Goal: Transaction & Acquisition: Purchase product/service

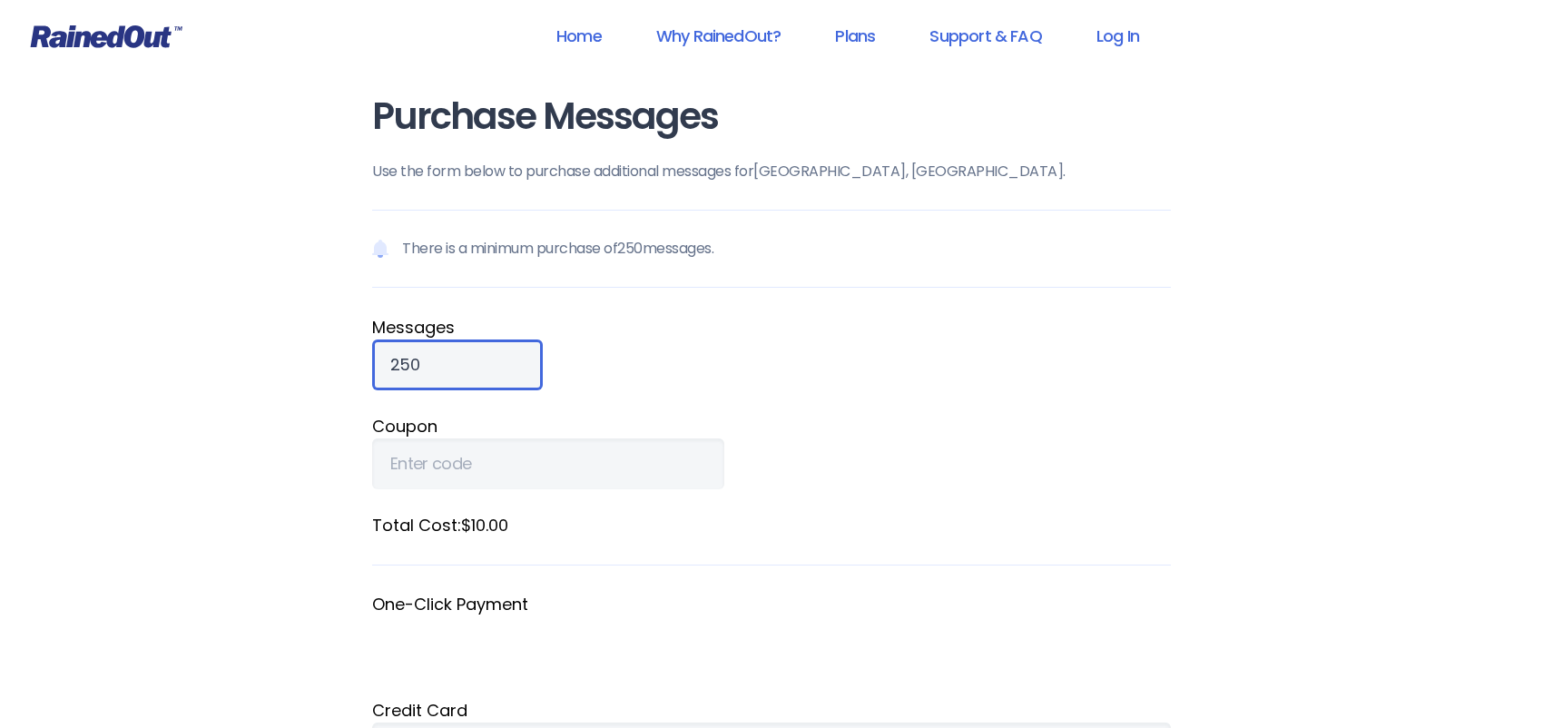
click at [456, 360] on input "250" at bounding box center [457, 365] width 171 height 51
click at [455, 360] on input "250" at bounding box center [457, 365] width 171 height 51
type input "1000"
click at [715, 351] on fieldset "Message s 1000" at bounding box center [771, 352] width 799 height 75
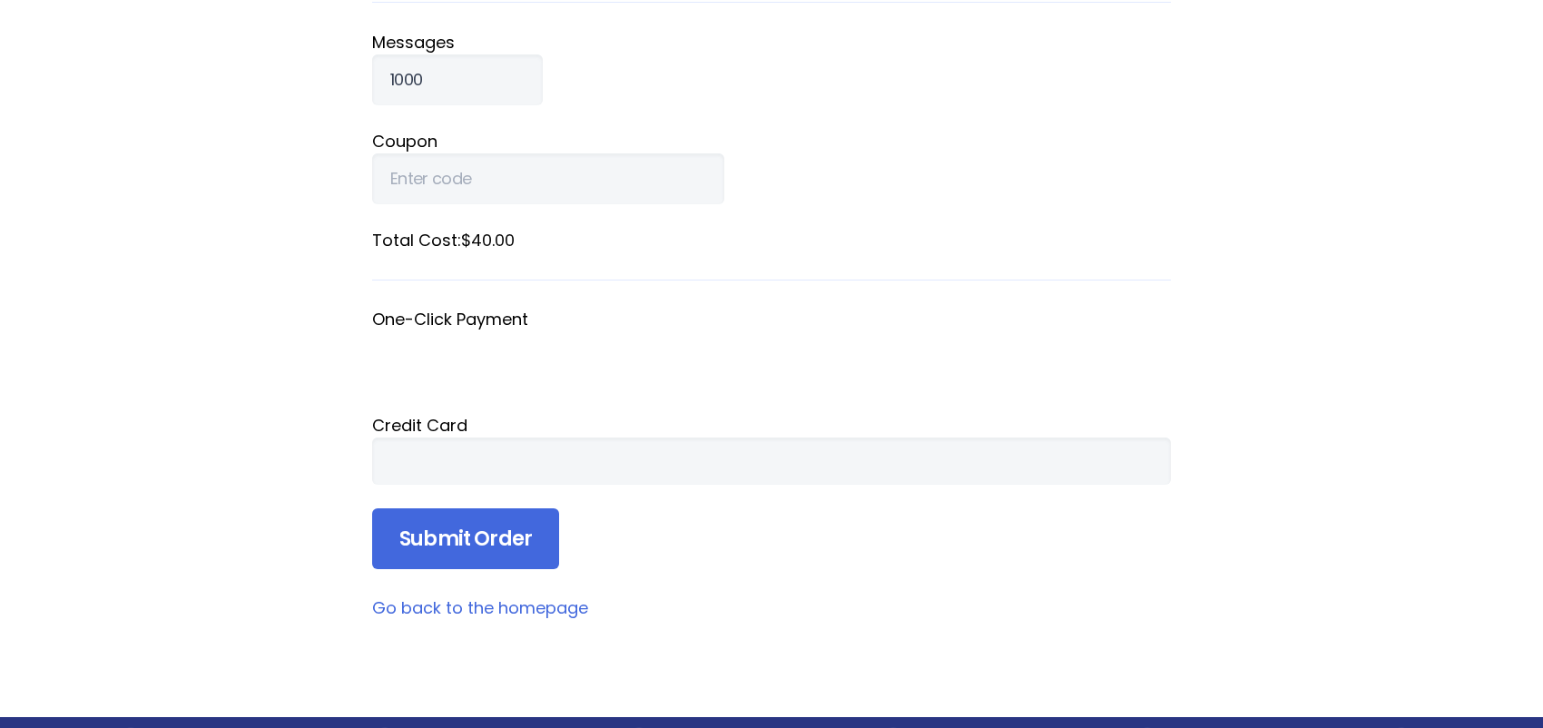
scroll to position [454, 0]
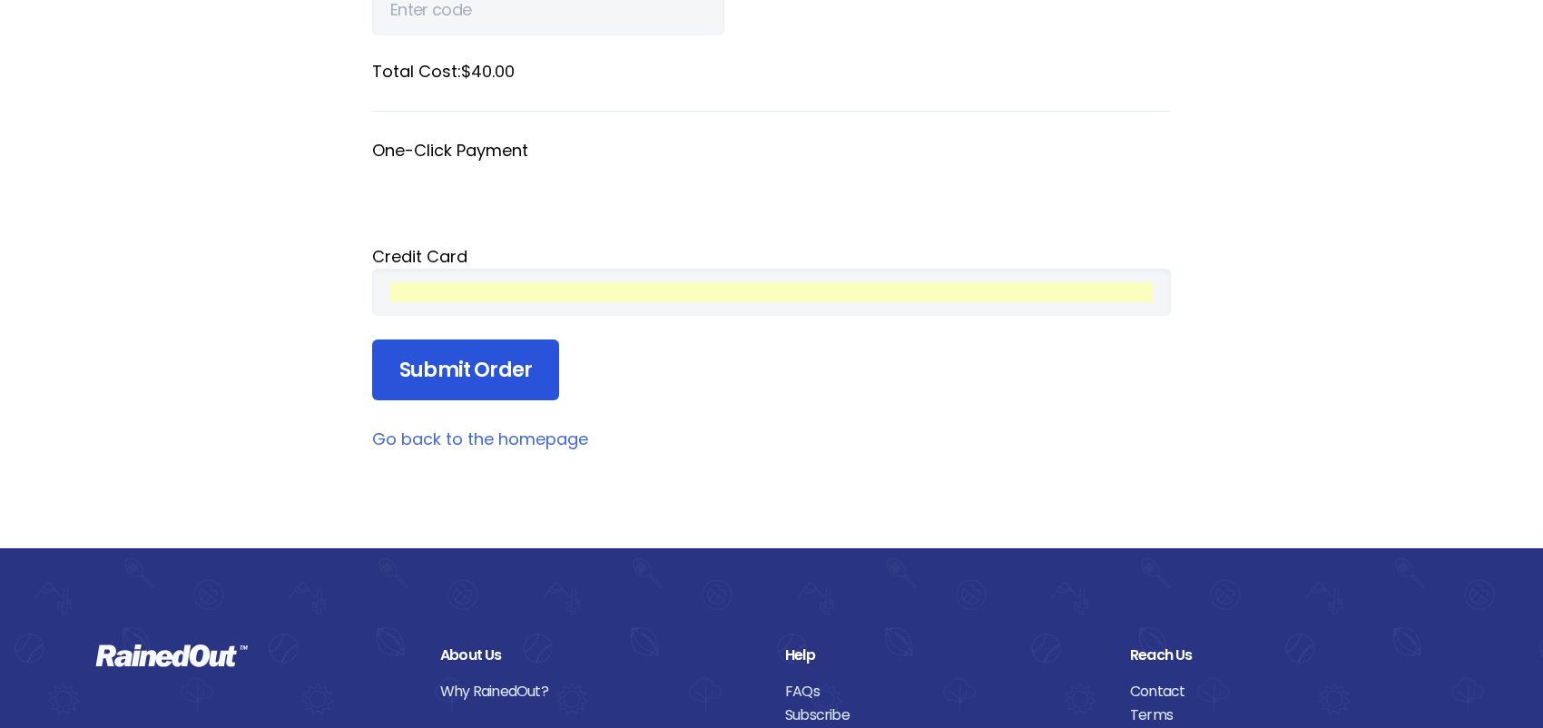
click at [491, 357] on input "Submit Order" at bounding box center [465, 371] width 187 height 62
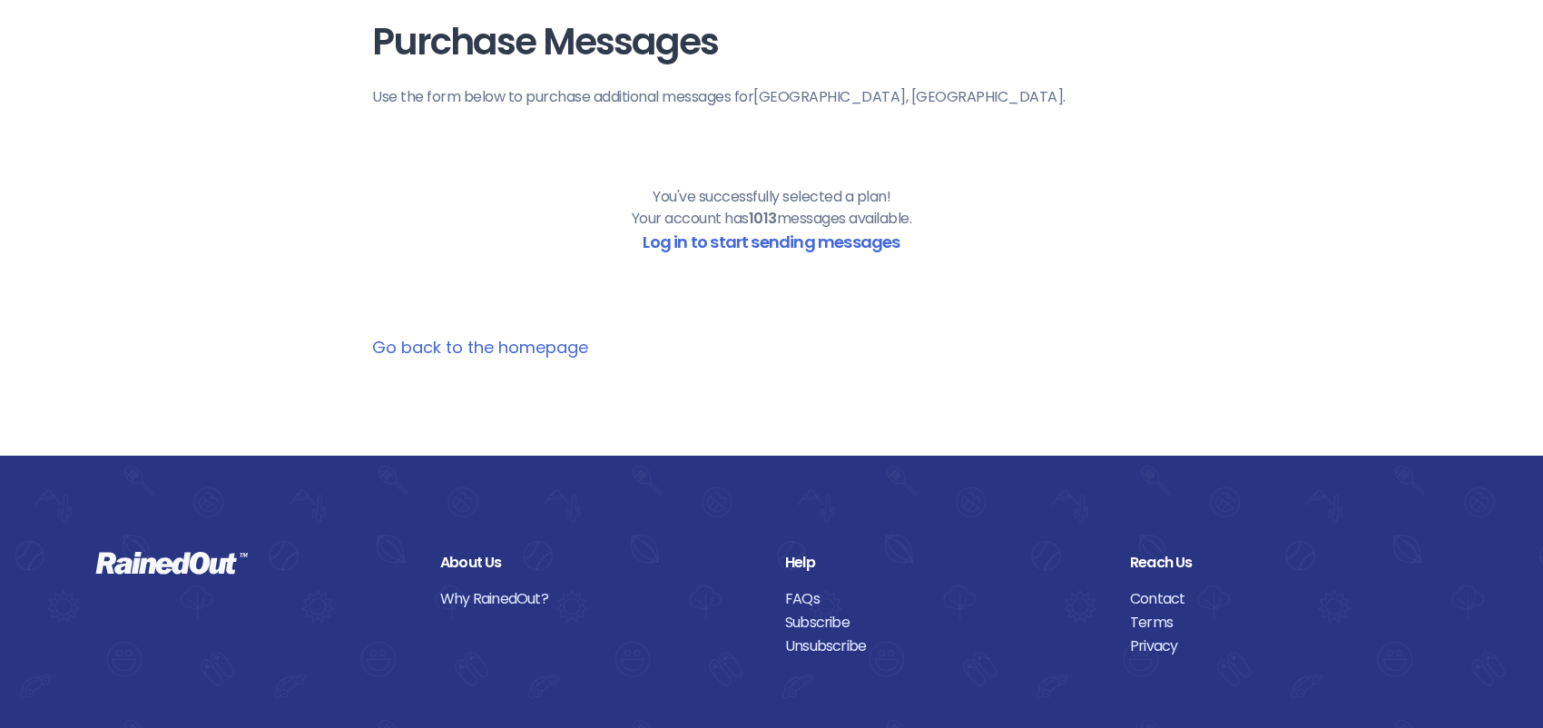
scroll to position [0, 0]
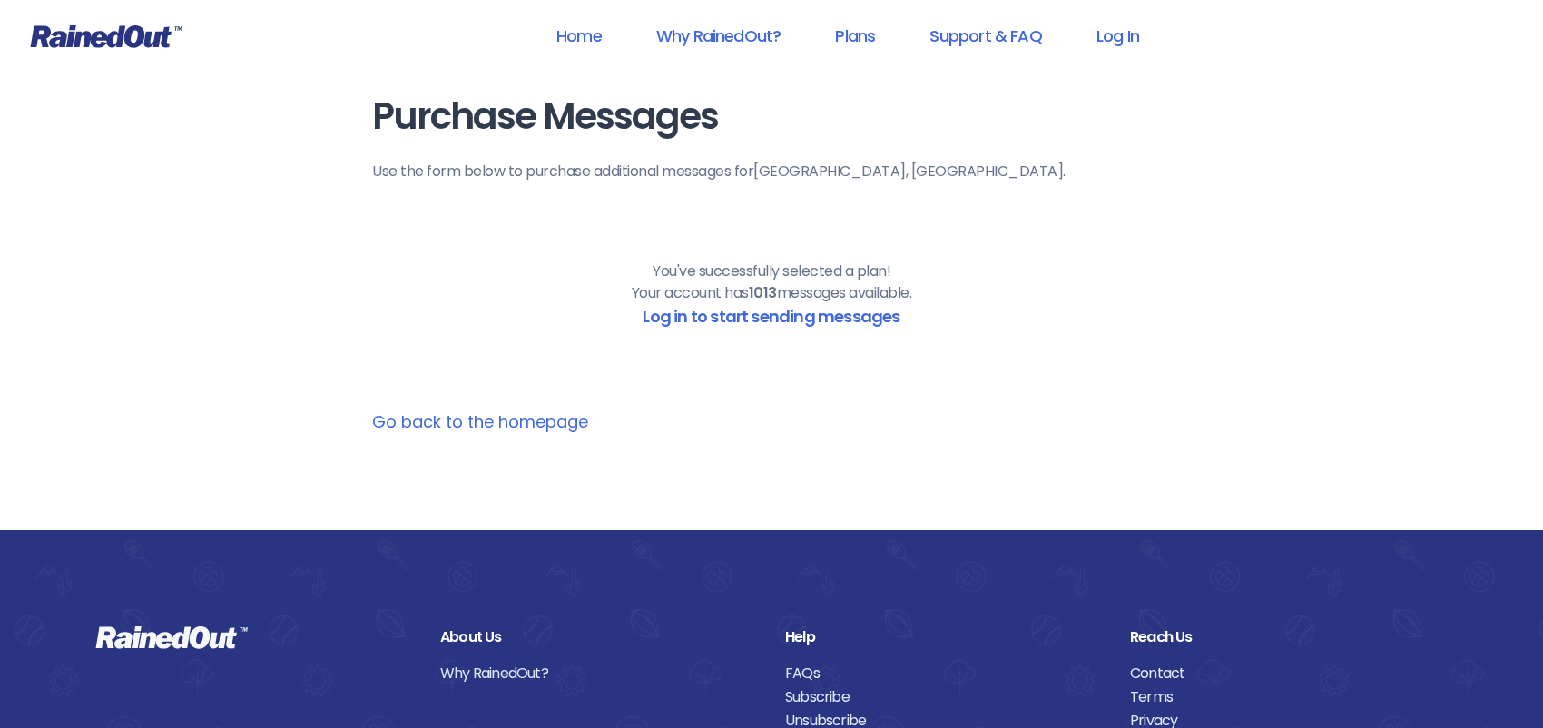
click at [542, 419] on link "Go back to the homepage" at bounding box center [480, 421] width 216 height 23
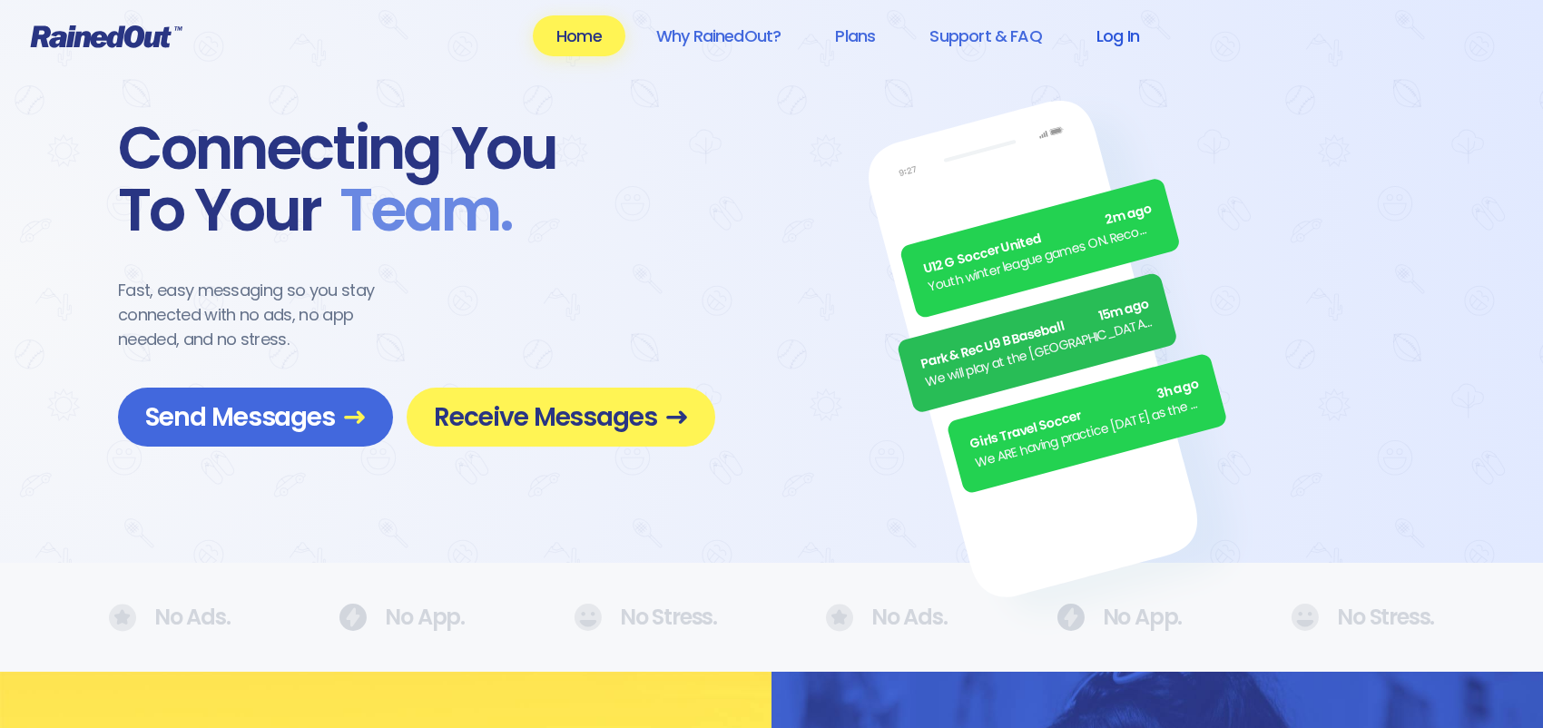
click at [1135, 33] on link "Log In" at bounding box center [1118, 35] width 90 height 41
